Goal: Information Seeking & Learning: Check status

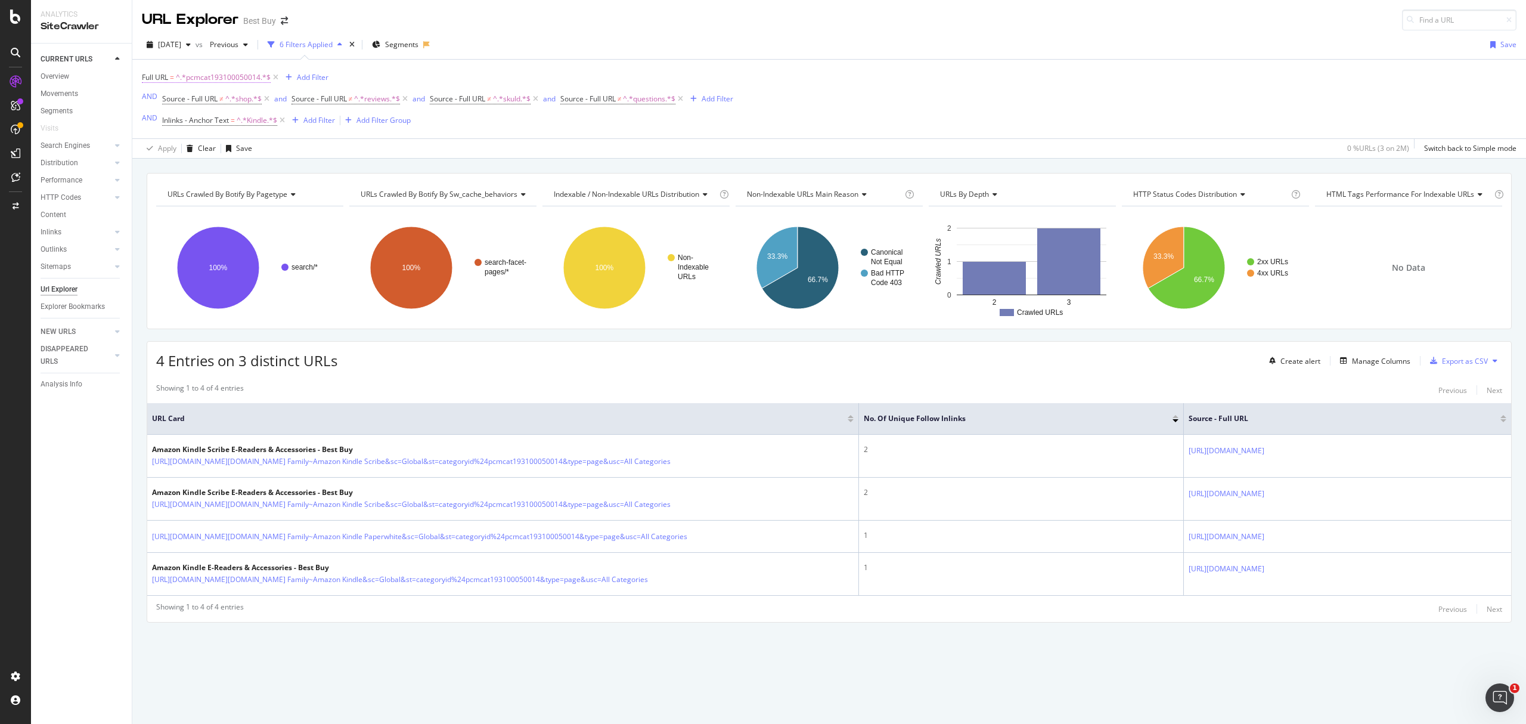
click at [246, 80] on span "^.*pcmcat193100050014.*$" at bounding box center [223, 77] width 95 height 17
click at [252, 130] on input "pcmcat193100050014" at bounding box center [209, 128] width 113 height 19
paste input "36240005000"
type input "pcmcat362400050004"
click at [272, 155] on div "Apply" at bounding box center [274, 153] width 18 height 10
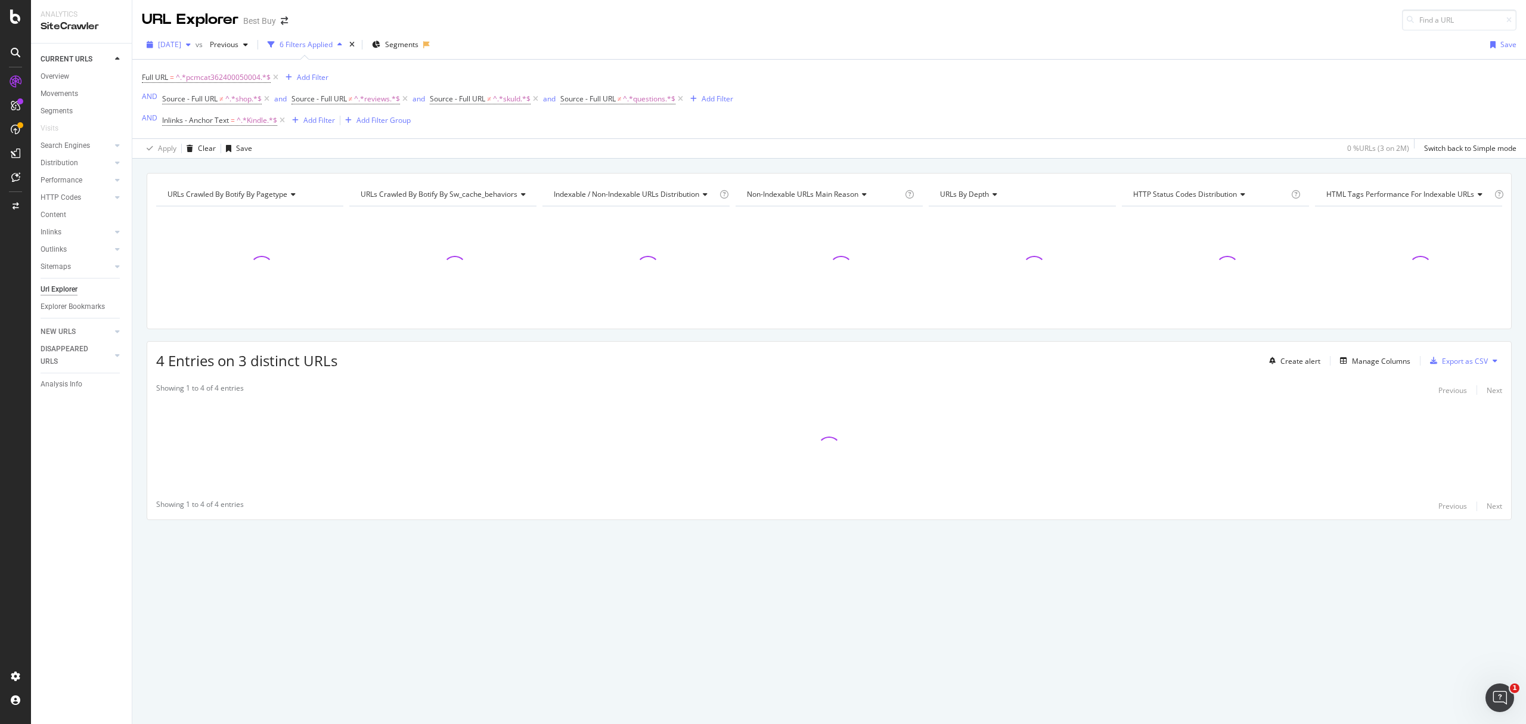
click at [181, 43] on span "[DATE]" at bounding box center [169, 44] width 23 height 10
click at [192, 89] on div "[DATE]" at bounding box center [231, 88] width 143 height 11
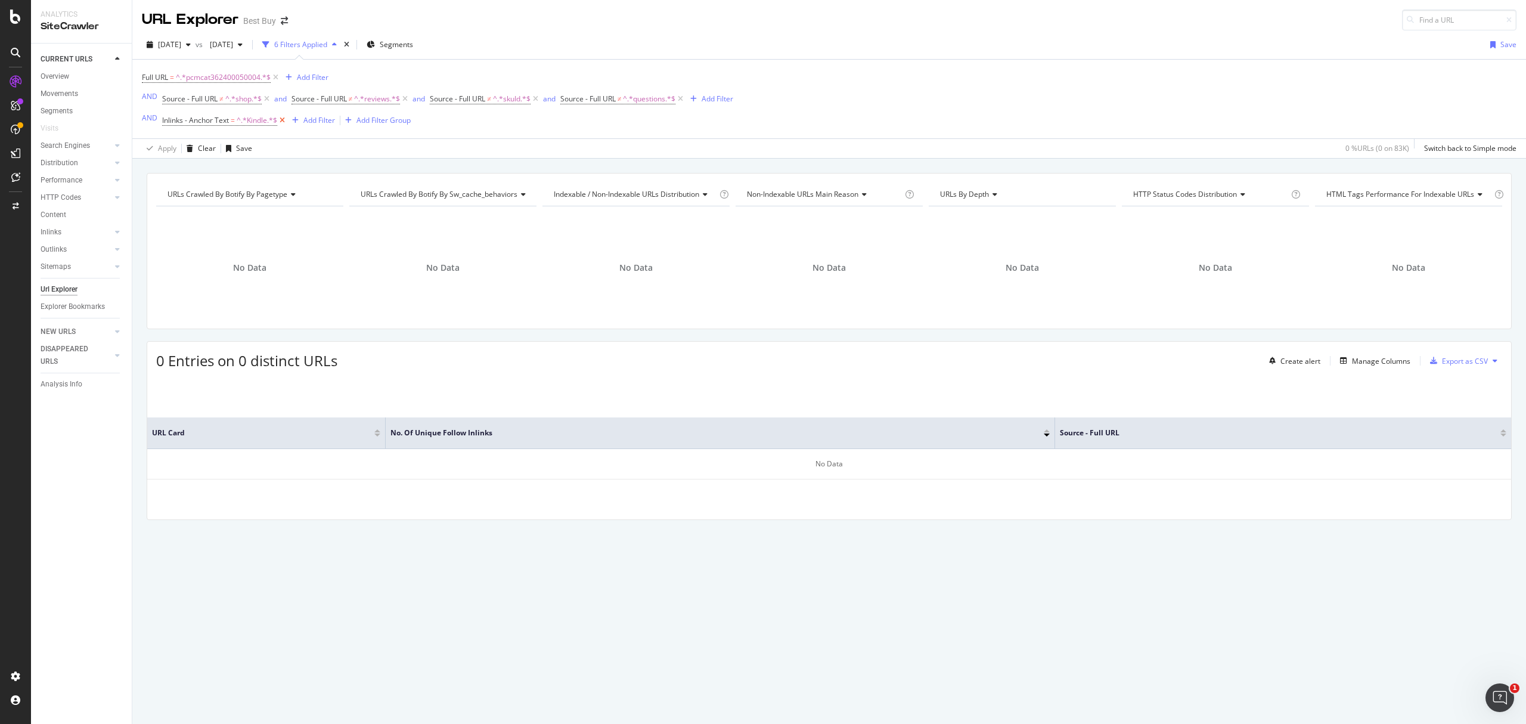
click at [284, 124] on icon at bounding box center [282, 120] width 10 height 12
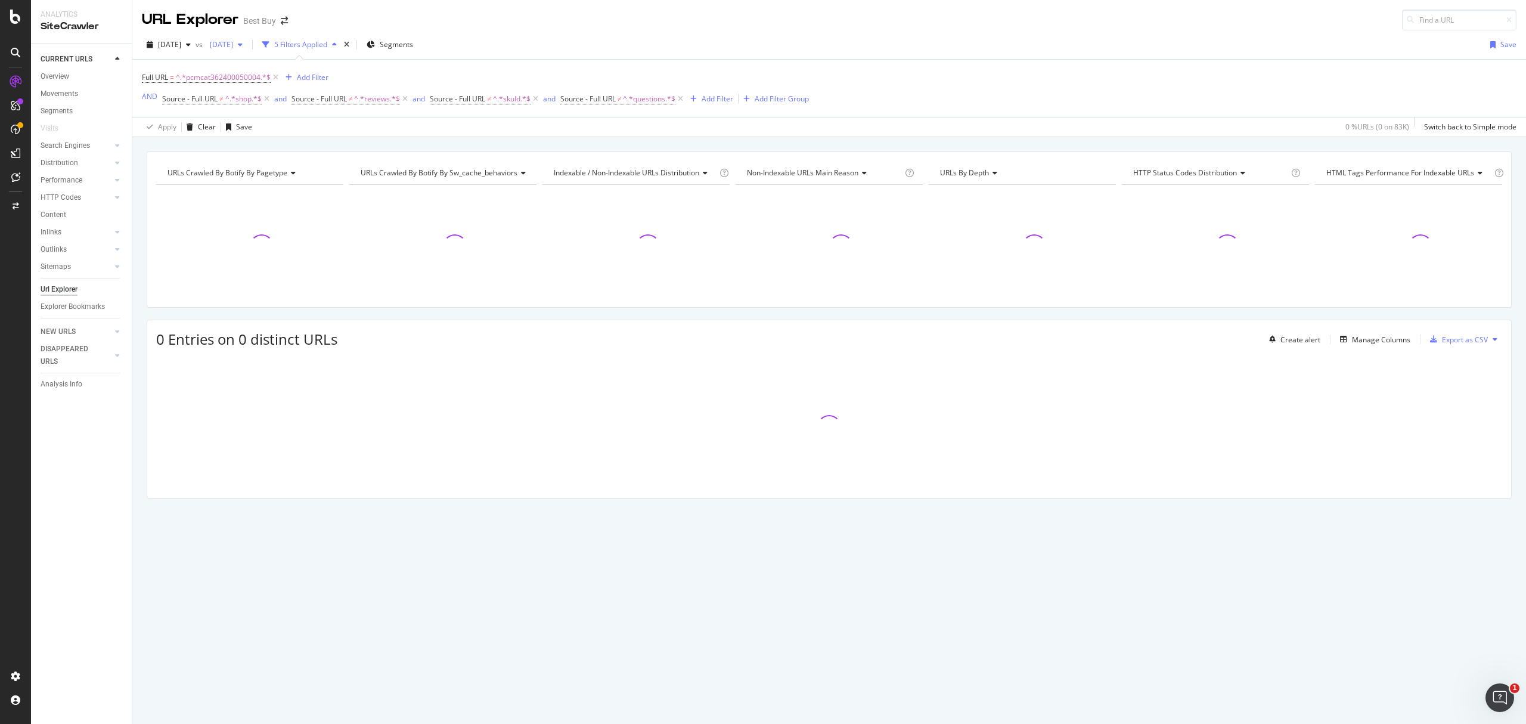
click at [243, 42] on icon "button" at bounding box center [240, 44] width 5 height 7
click at [252, 106] on div "[DATE]" at bounding box center [300, 110] width 145 height 11
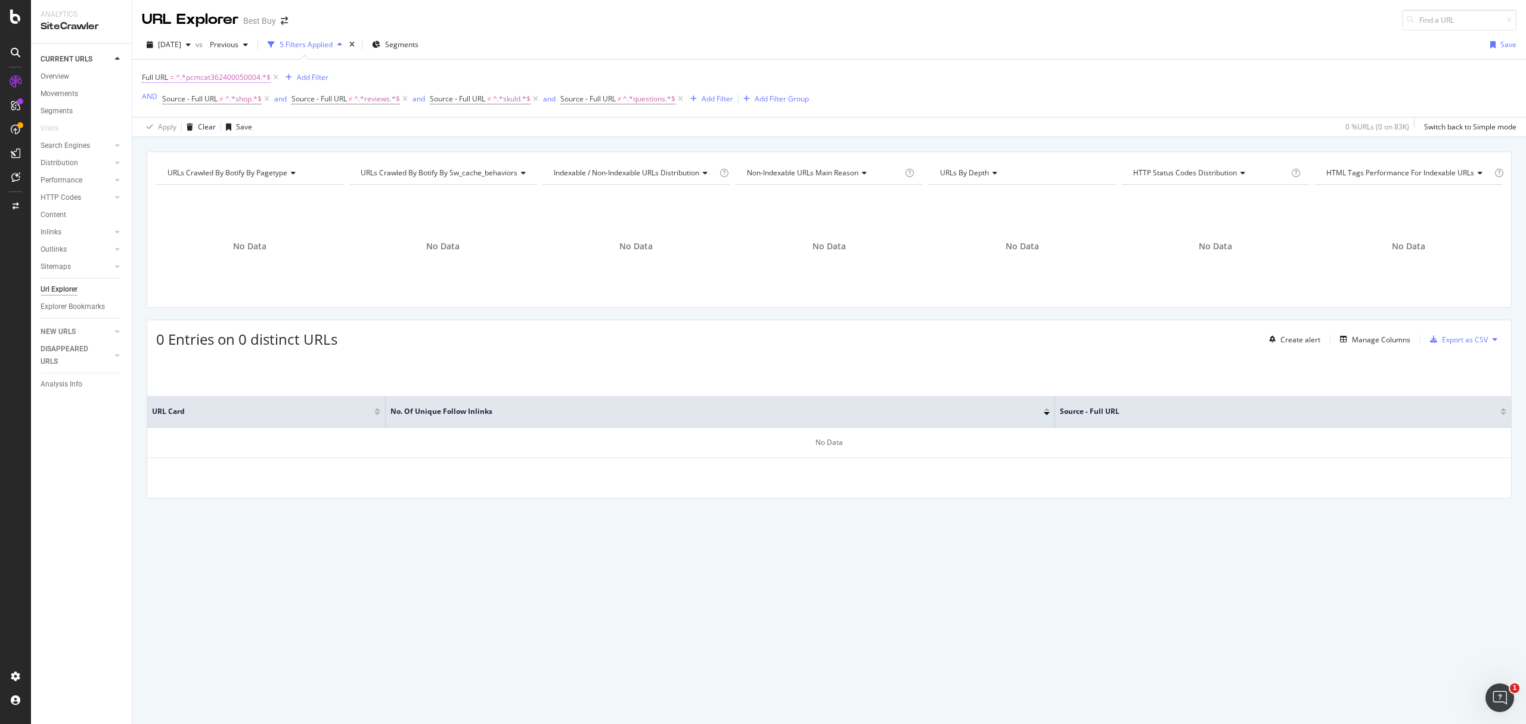
click at [207, 82] on span "^.*pcmcat362400050004.*$" at bounding box center [223, 77] width 95 height 17
click at [241, 124] on input "pcmcat362400050004" at bounding box center [209, 128] width 113 height 19
paste input "10900050011"
type input "pcmcat310900050011"
click at [274, 151] on div "Apply" at bounding box center [274, 153] width 18 height 10
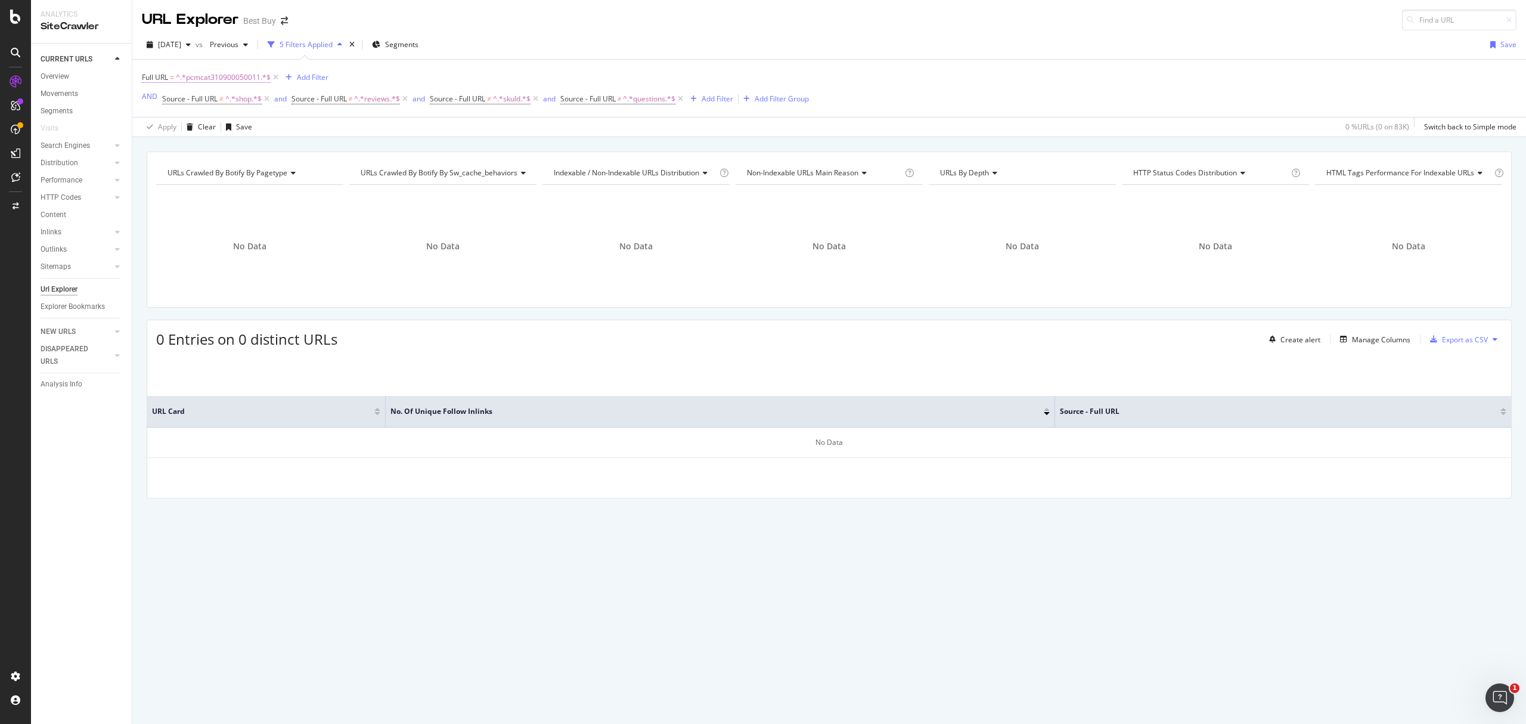
click at [218, 76] on span "^.*pcmcat310900050011.*$" at bounding box center [223, 77] width 95 height 17
click at [244, 123] on input "pcmcat310900050011" at bounding box center [209, 128] width 113 height 19
paste input "[URL][DOMAIN_NAME]"
drag, startPoint x: 188, startPoint y: 125, endPoint x: -10, endPoint y: 114, distance: 198.1
click at [0, 114] on html "Analytics SiteCrawler CURRENT URLS Overview Movements Segments Visits Search En…" at bounding box center [763, 362] width 1526 height 724
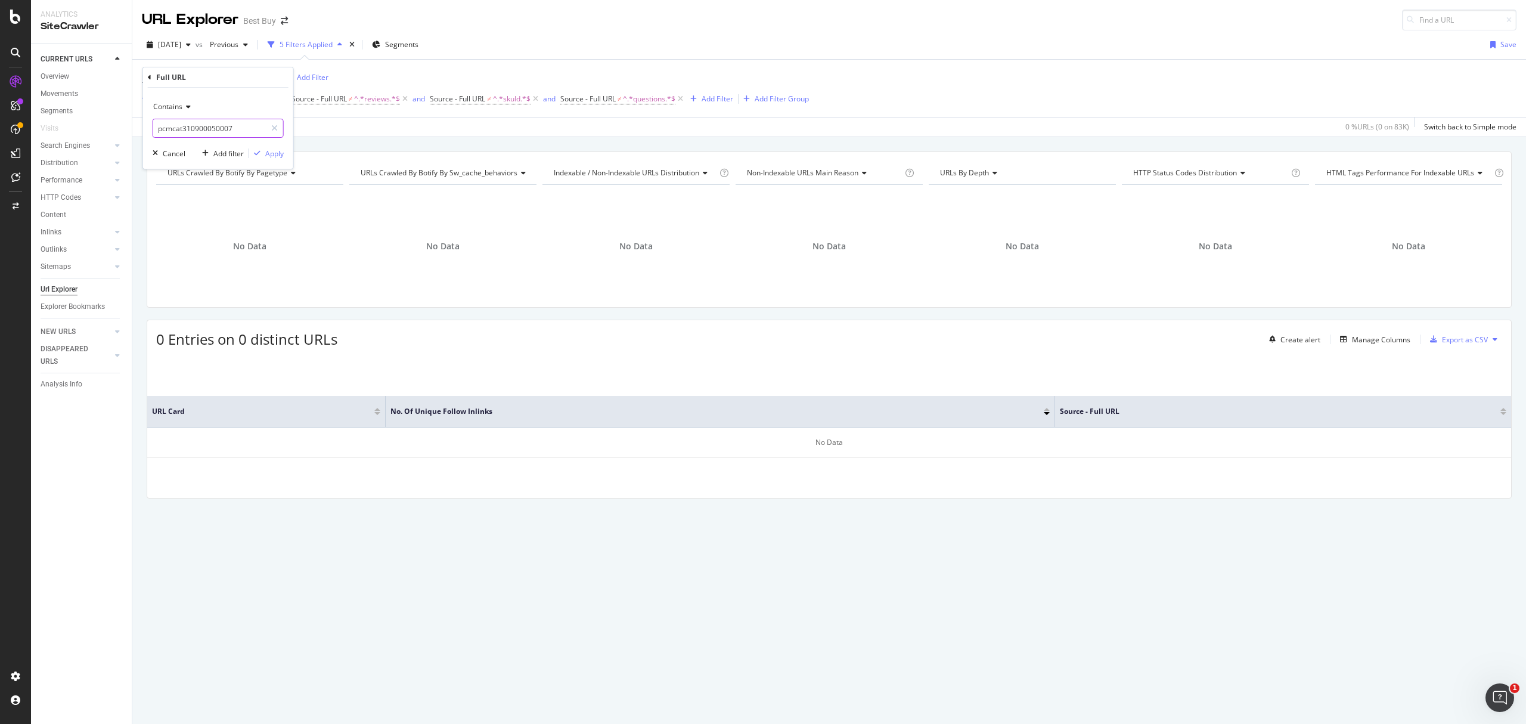
click at [237, 125] on input "pcmcat310900050007" at bounding box center [209, 128] width 113 height 19
type input "pcmcat310900050007"
click at [278, 157] on div "Apply" at bounding box center [274, 153] width 18 height 10
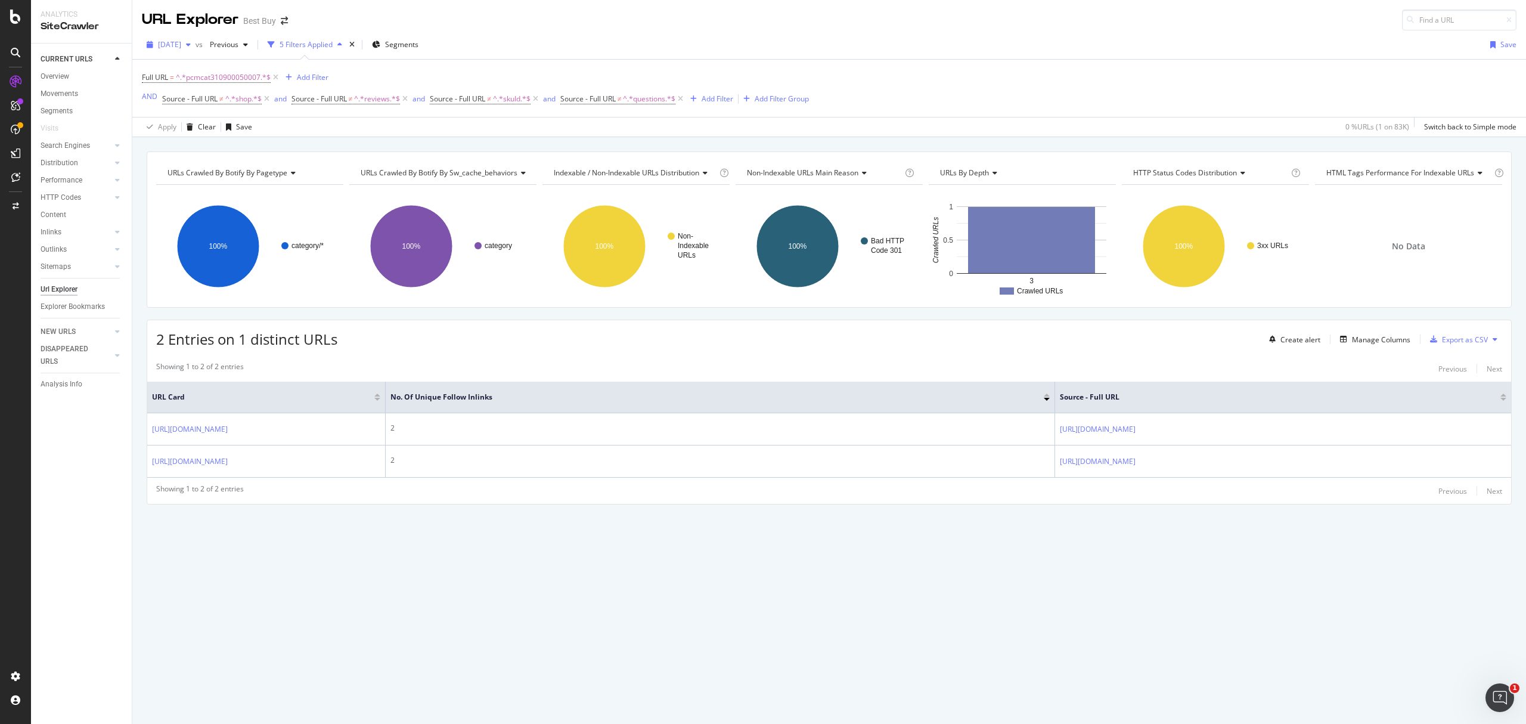
click at [181, 44] on span "[DATE]" at bounding box center [169, 44] width 23 height 10
click at [195, 112] on div "[DATE]" at bounding box center [232, 110] width 145 height 11
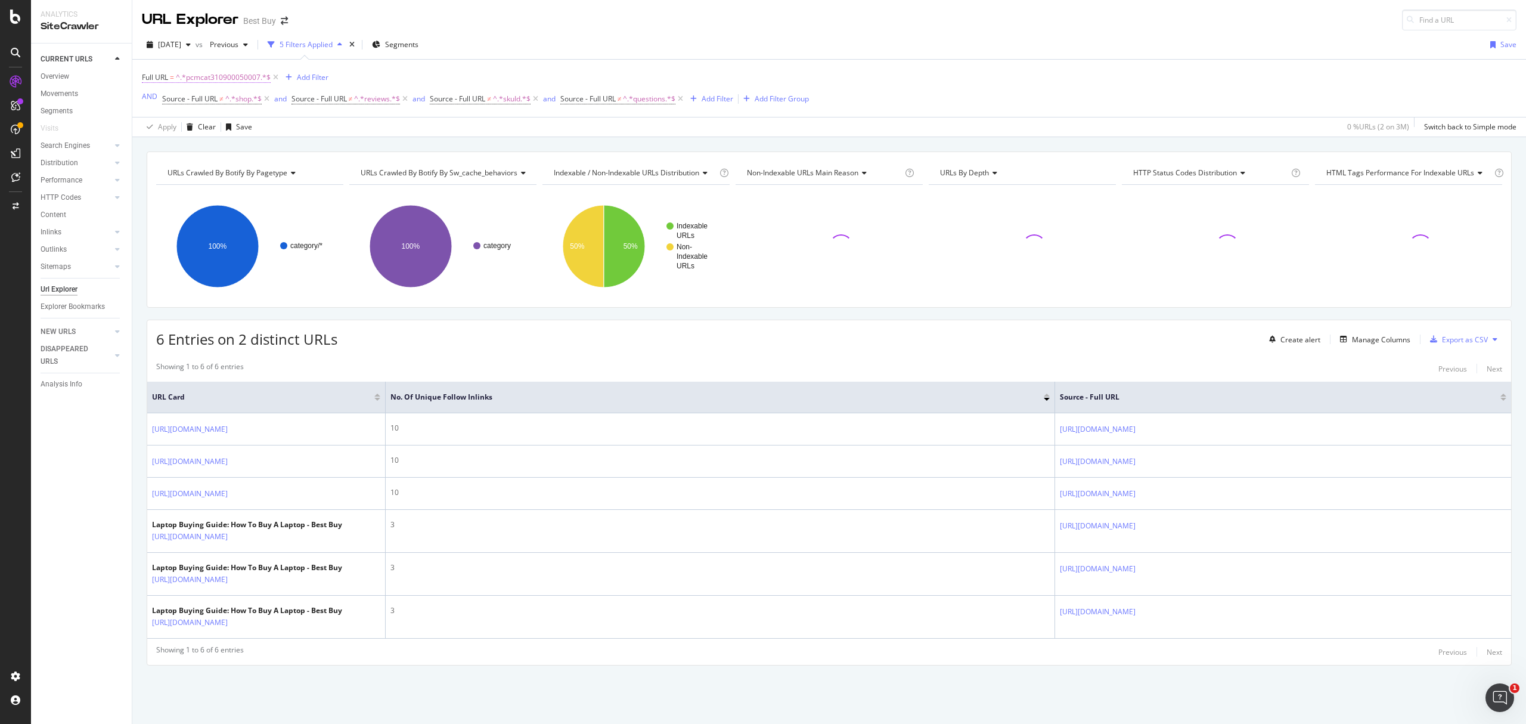
click at [232, 79] on span "^.*pcmcat310900050007.*$" at bounding box center [223, 77] width 95 height 17
click at [244, 125] on input "pcmcat310900050007" at bounding box center [209, 128] width 113 height 19
paste input "62400050004"
type input "pcmcat362400050004"
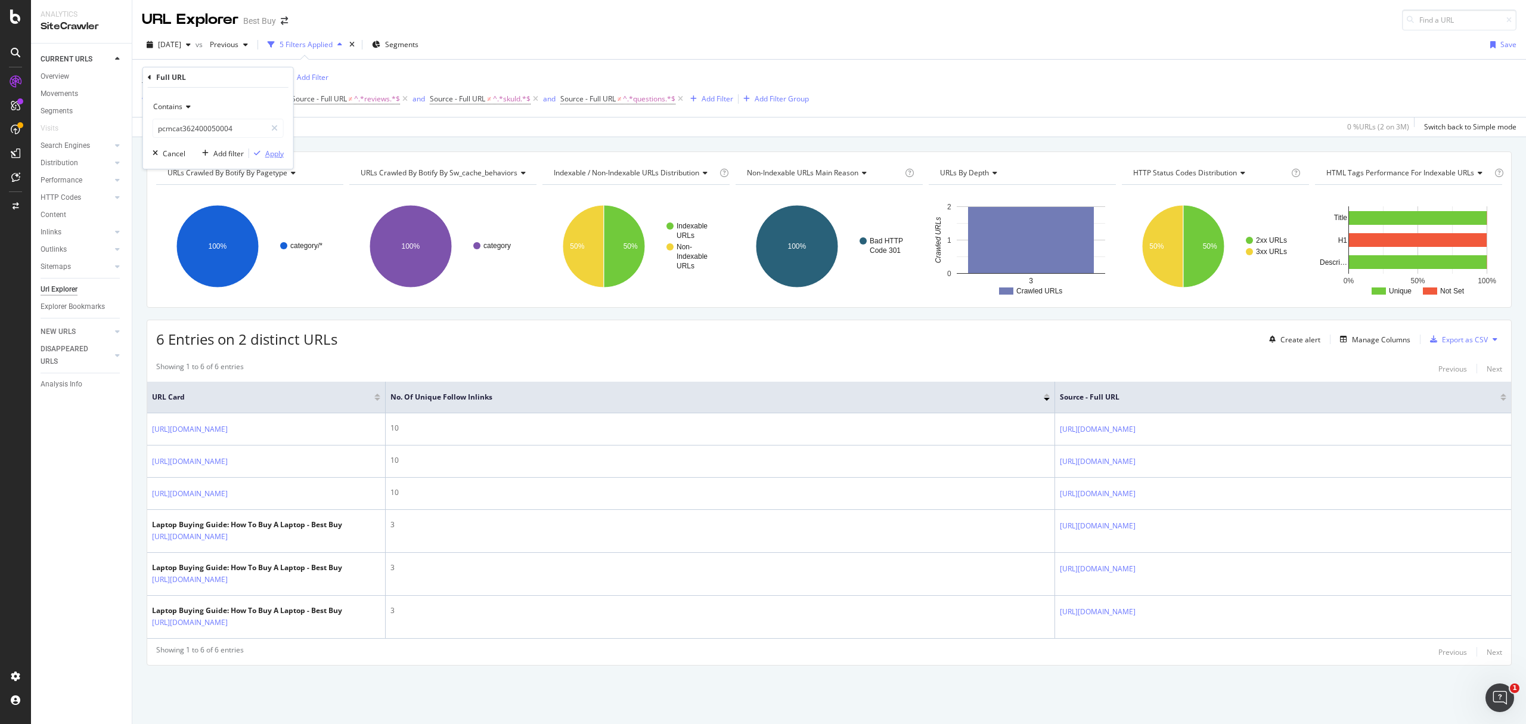
click at [271, 153] on div "Apply" at bounding box center [274, 153] width 18 height 10
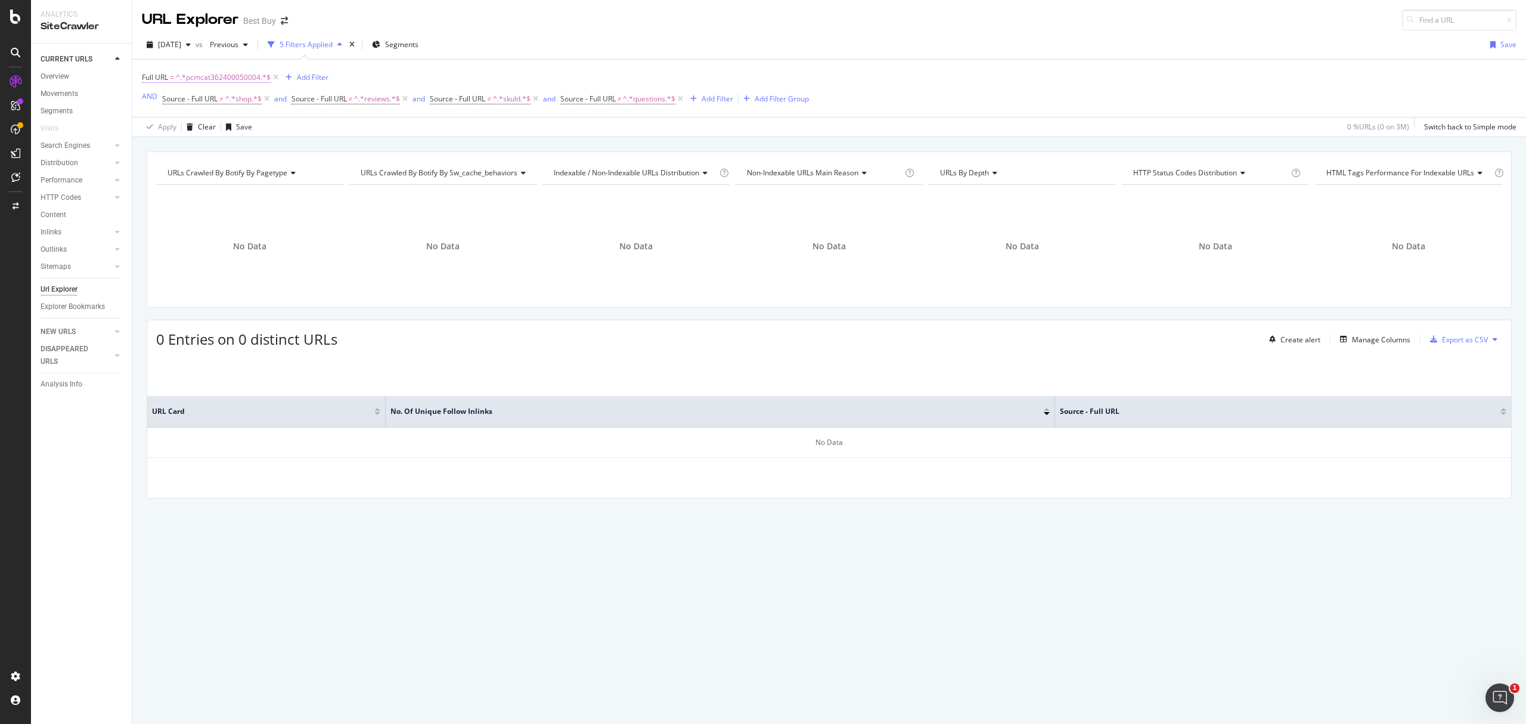
click at [216, 80] on span "^.*pcmcat362400050004.*$" at bounding box center [223, 77] width 95 height 17
click at [243, 125] on input "pcmcat362400050004" at bounding box center [209, 128] width 113 height 19
paste input "10900050011"
type input "pcmcat310900050011"
drag, startPoint x: 269, startPoint y: 156, endPoint x: 294, endPoint y: 145, distance: 26.7
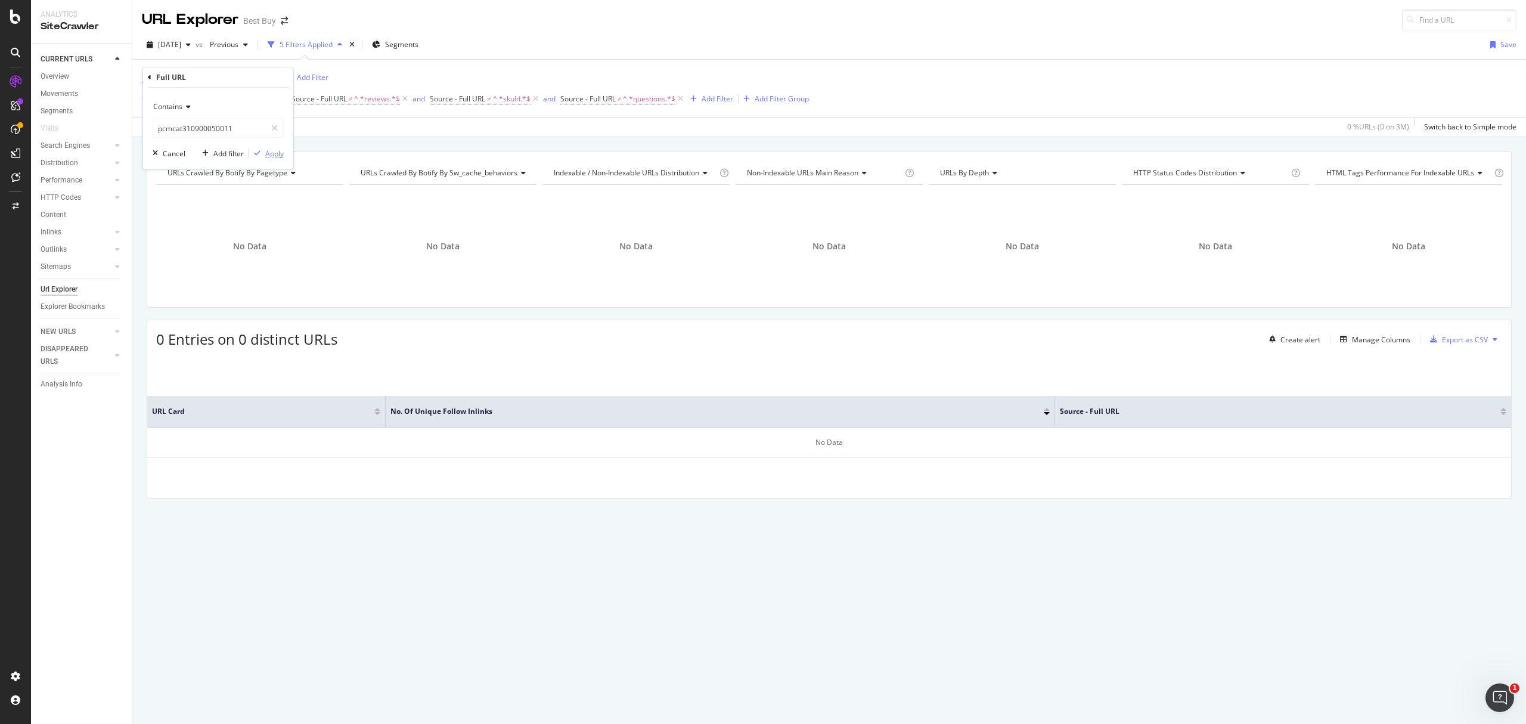
click at [270, 156] on div "Apply" at bounding box center [274, 153] width 18 height 10
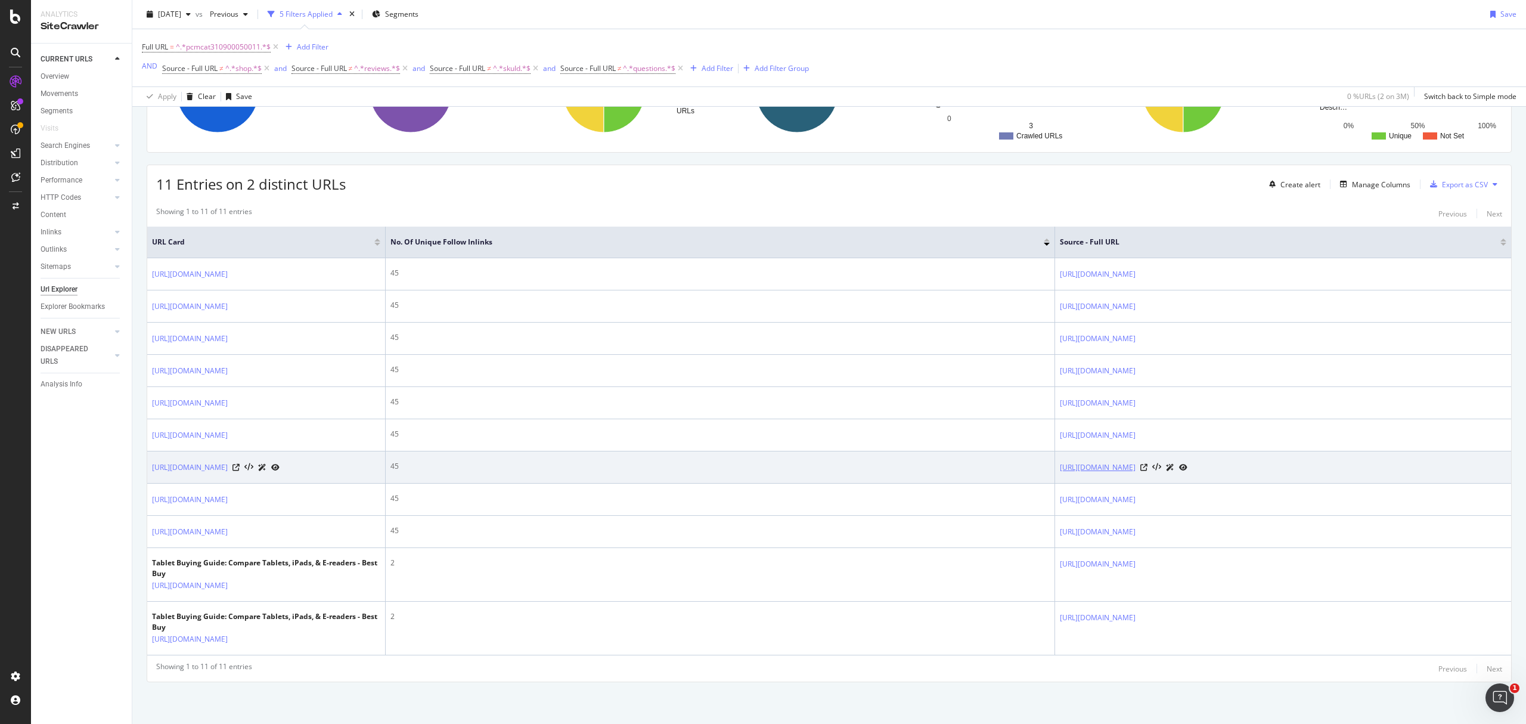
scroll to position [397, 0]
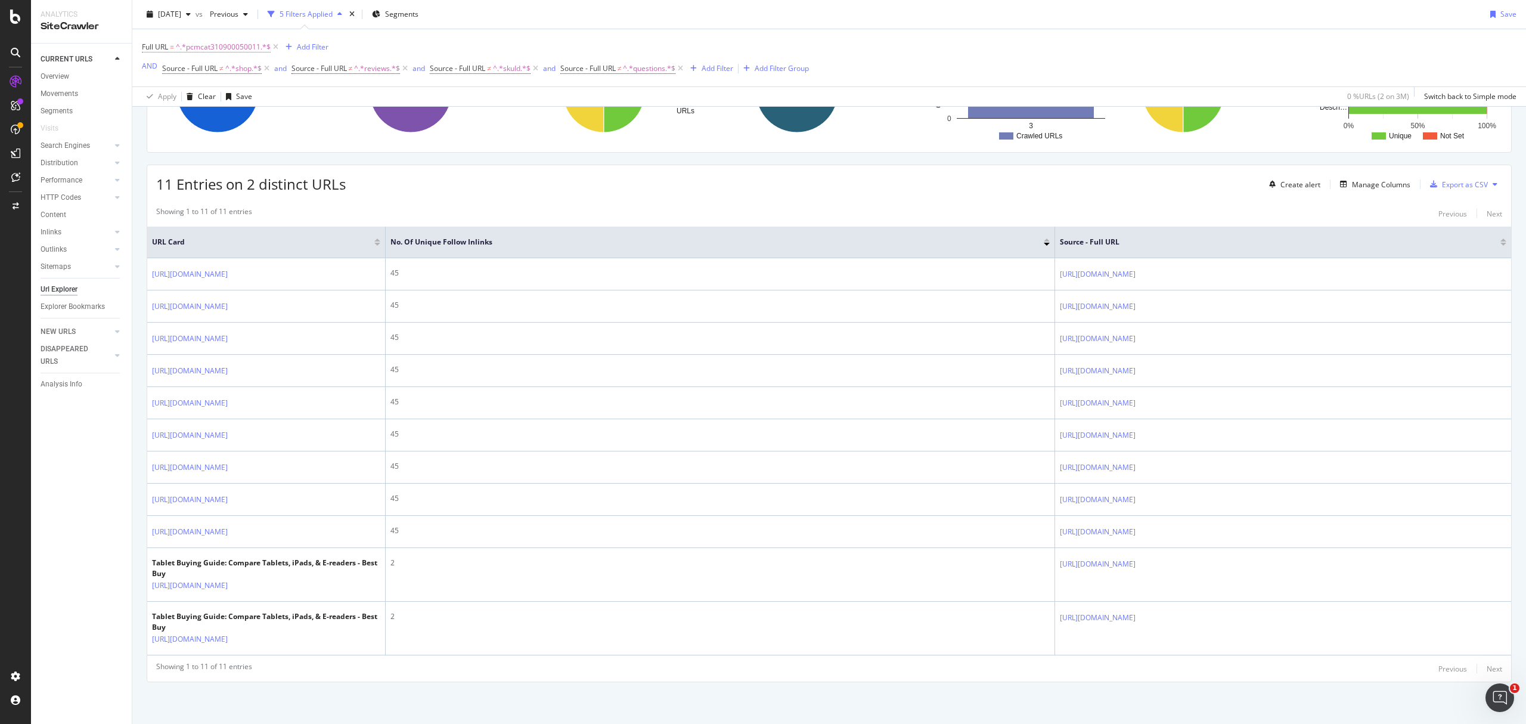
click at [222, 46] on span "^.*pcmcat310900050011.*$" at bounding box center [223, 47] width 95 height 17
click at [243, 99] on input "pcmcat310900050011" at bounding box center [209, 97] width 113 height 19
paste input "62400050004"
type input "pcmcat362400050004"
click at [277, 119] on div "Apply" at bounding box center [274, 122] width 18 height 10
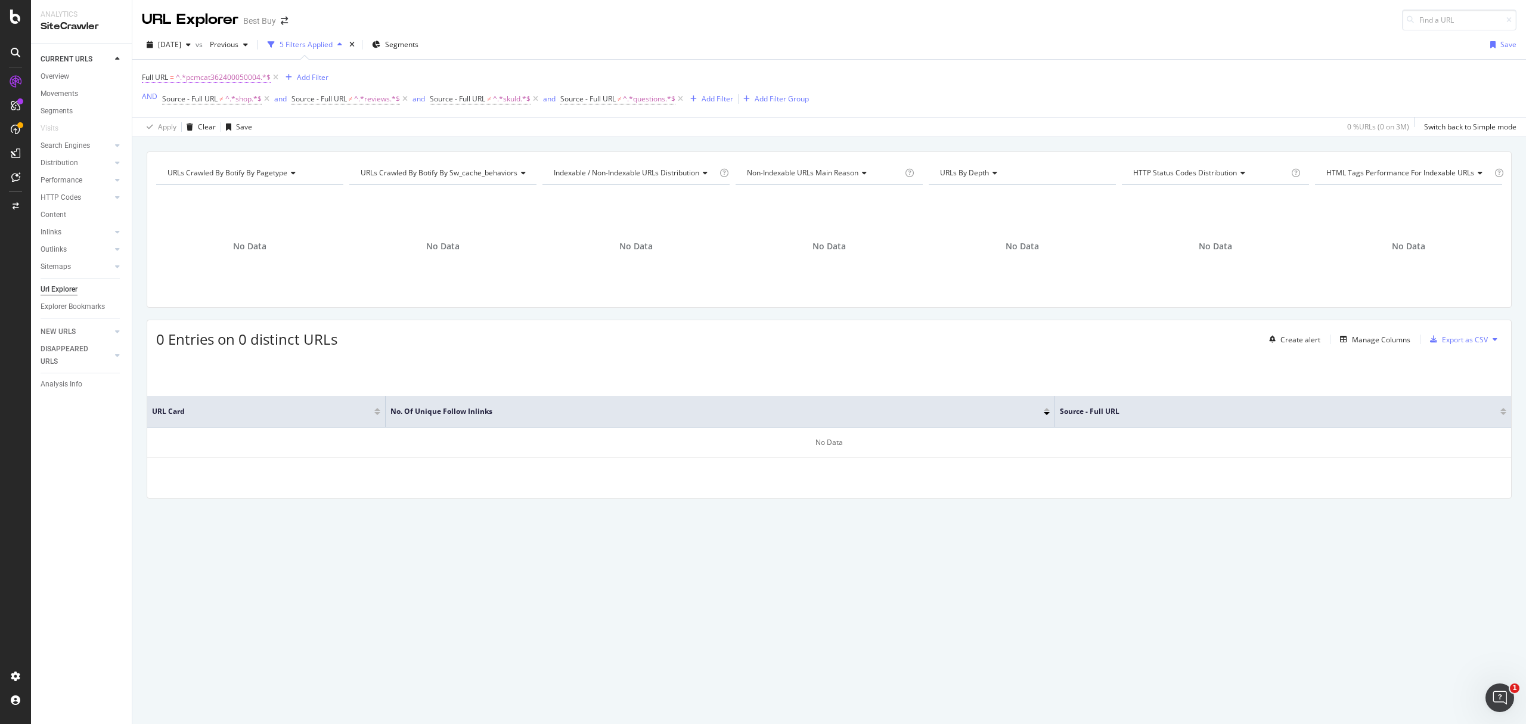
click at [223, 75] on span "^.*pcmcat362400050004.*$" at bounding box center [223, 77] width 95 height 17
click at [251, 127] on input "pcmcat362400050004" at bounding box center [209, 128] width 113 height 19
paste input "10900050007"
type input "pcmcat310900050007"
click at [272, 151] on div "Apply" at bounding box center [274, 153] width 18 height 10
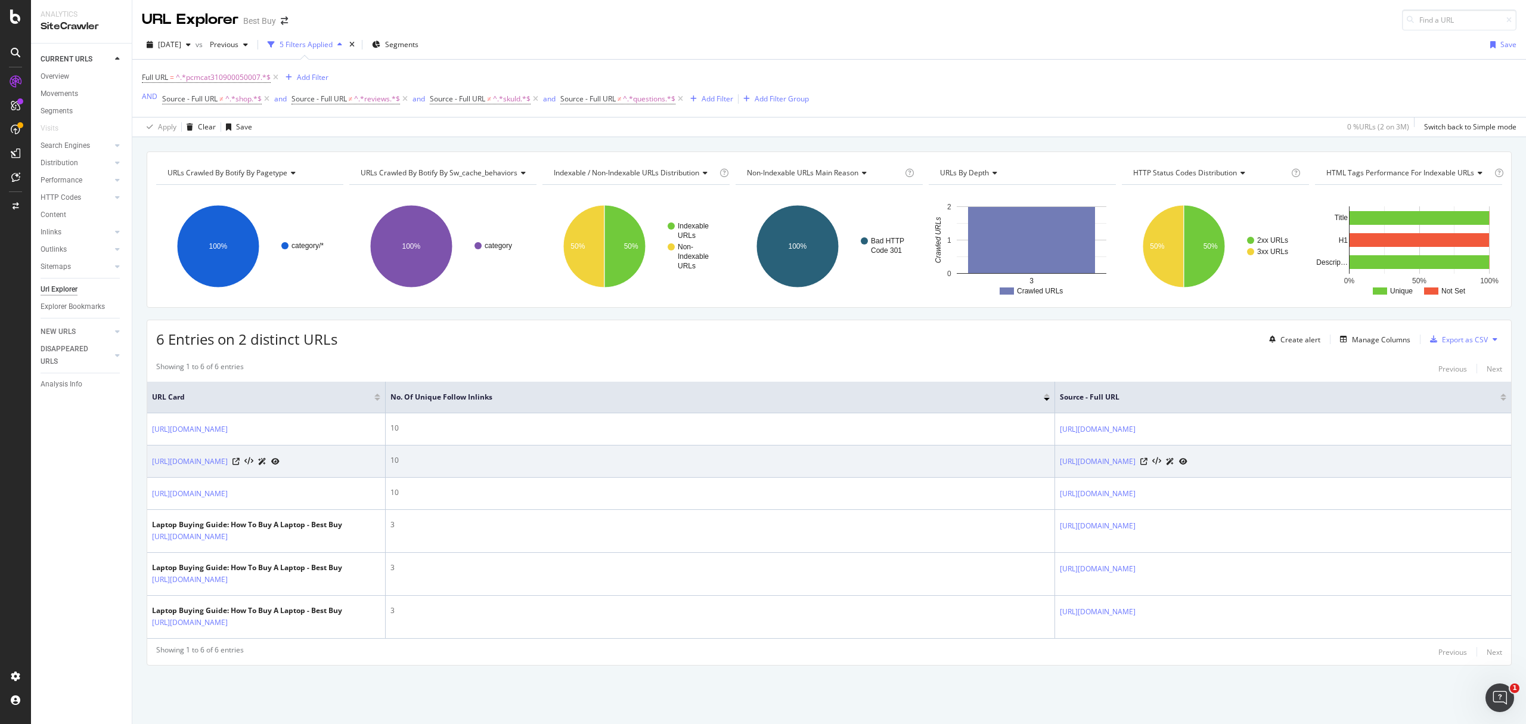
scroll to position [127, 0]
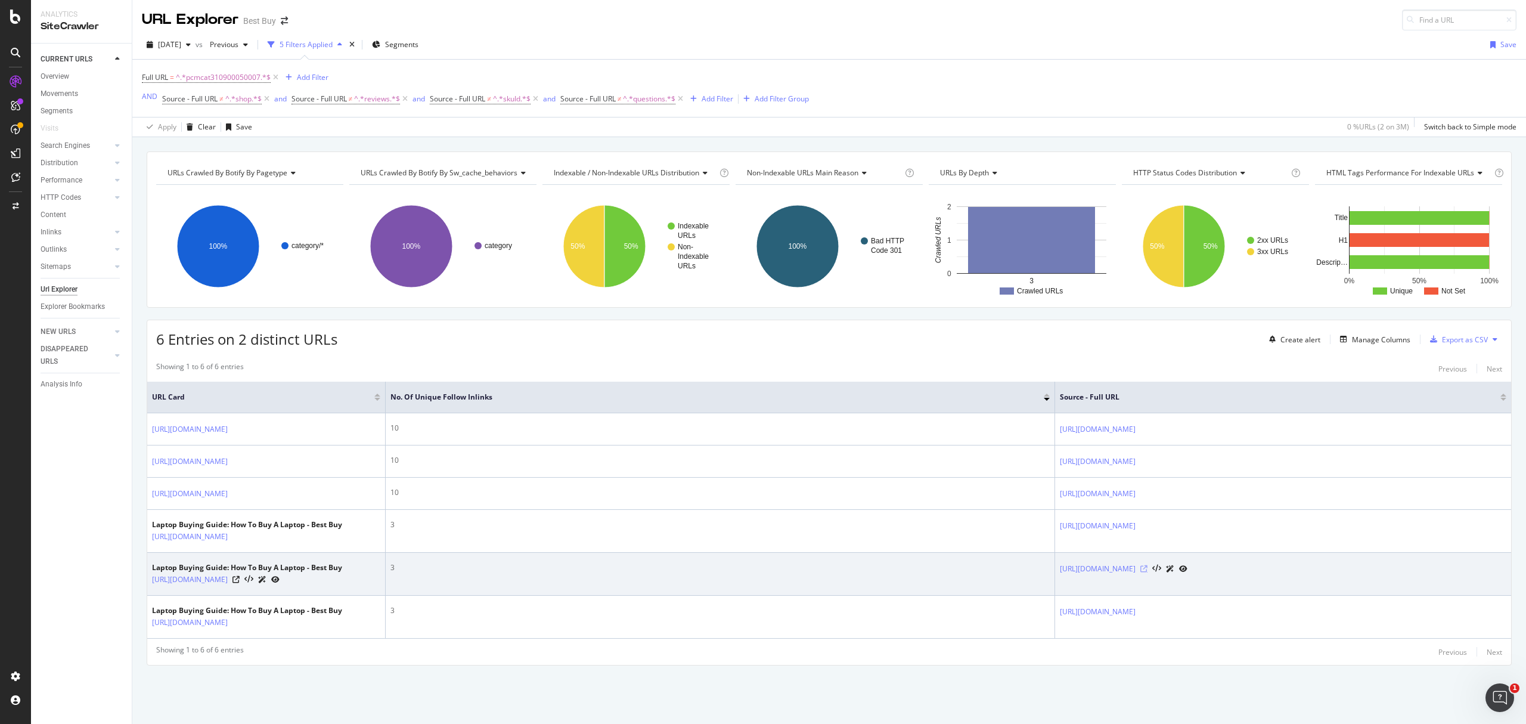
drag, startPoint x: 1222, startPoint y: 540, endPoint x: 1449, endPoint y: 542, distance: 227.7
